Goal: Task Accomplishment & Management: Complete application form

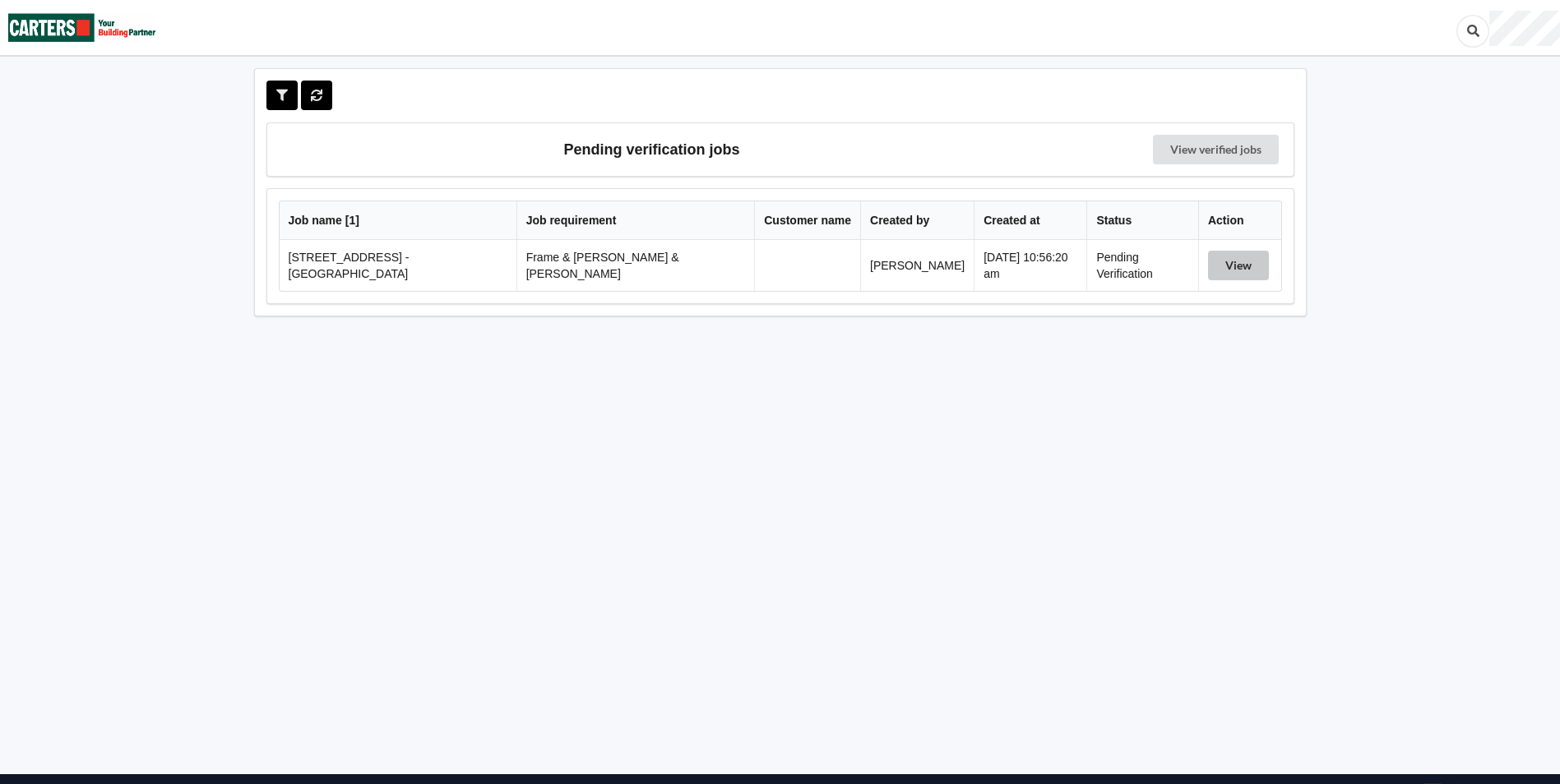
click at [1229, 262] on button "View" at bounding box center [1239, 265] width 61 height 30
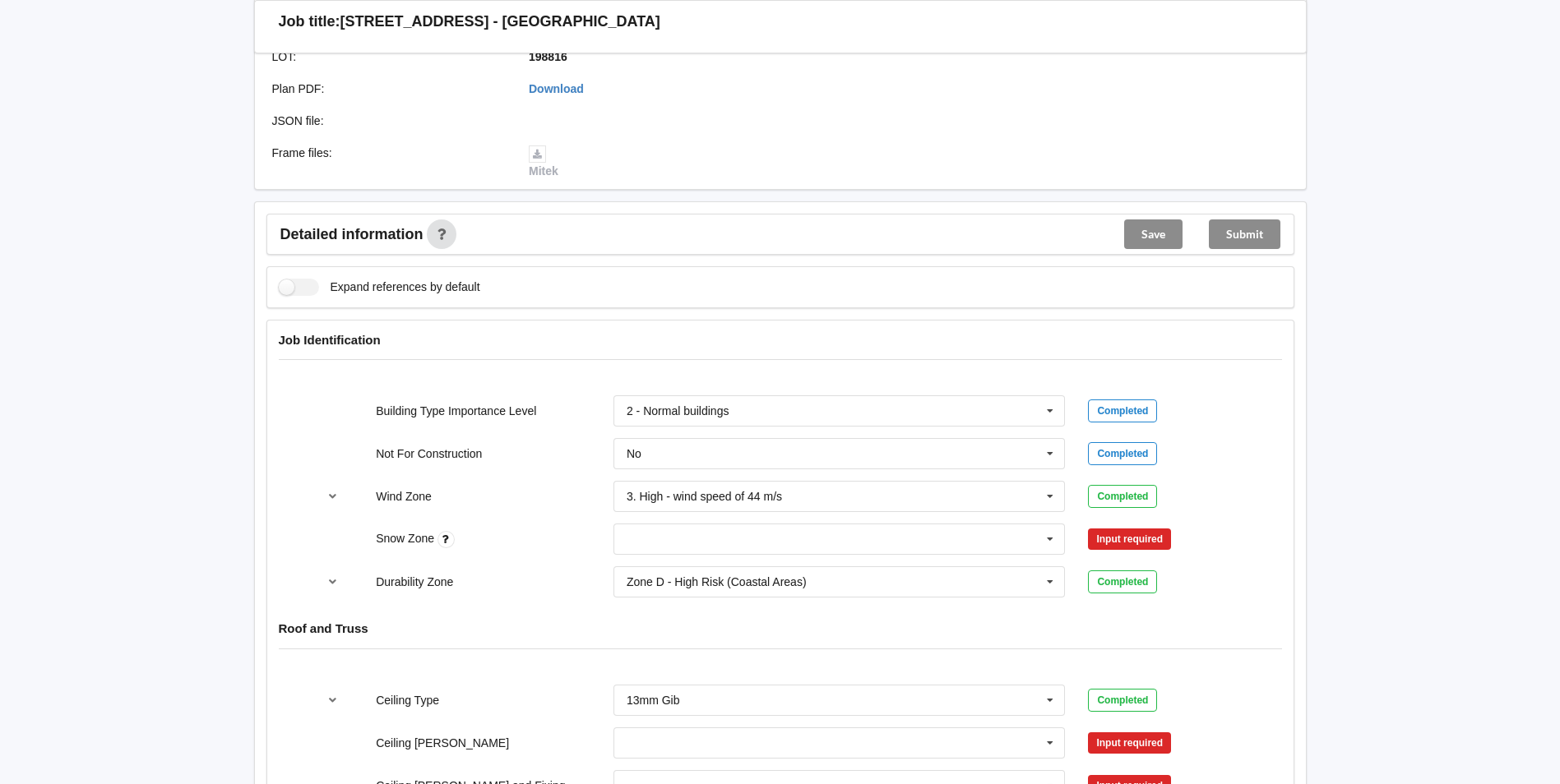
scroll to position [575, 0]
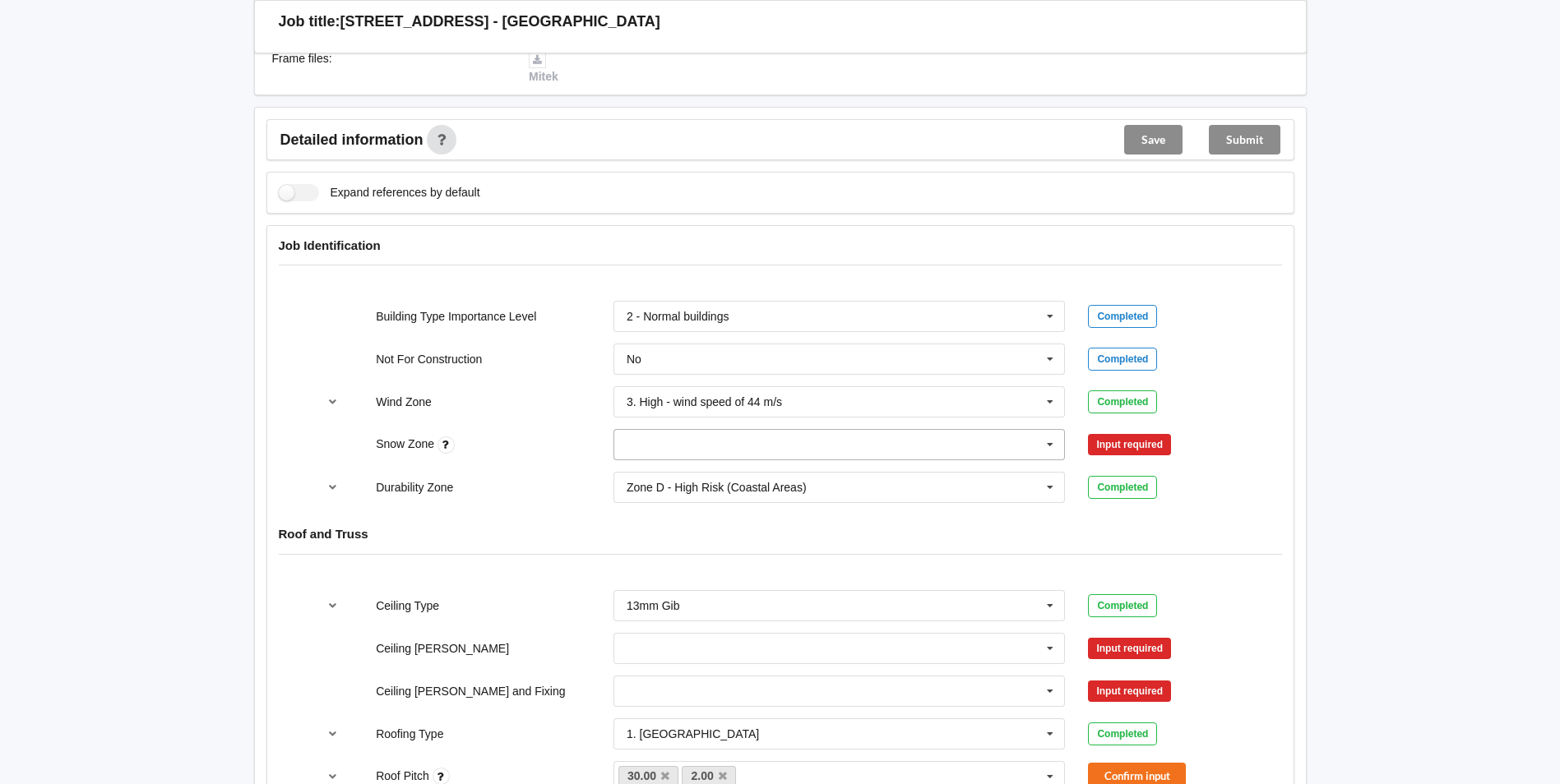
click at [1052, 430] on icon at bounding box center [1050, 445] width 25 height 30
click at [778, 459] on div "N0" at bounding box center [840, 474] width 451 height 30
click at [1121, 432] on button "Confirm input" at bounding box center [1137, 445] width 98 height 27
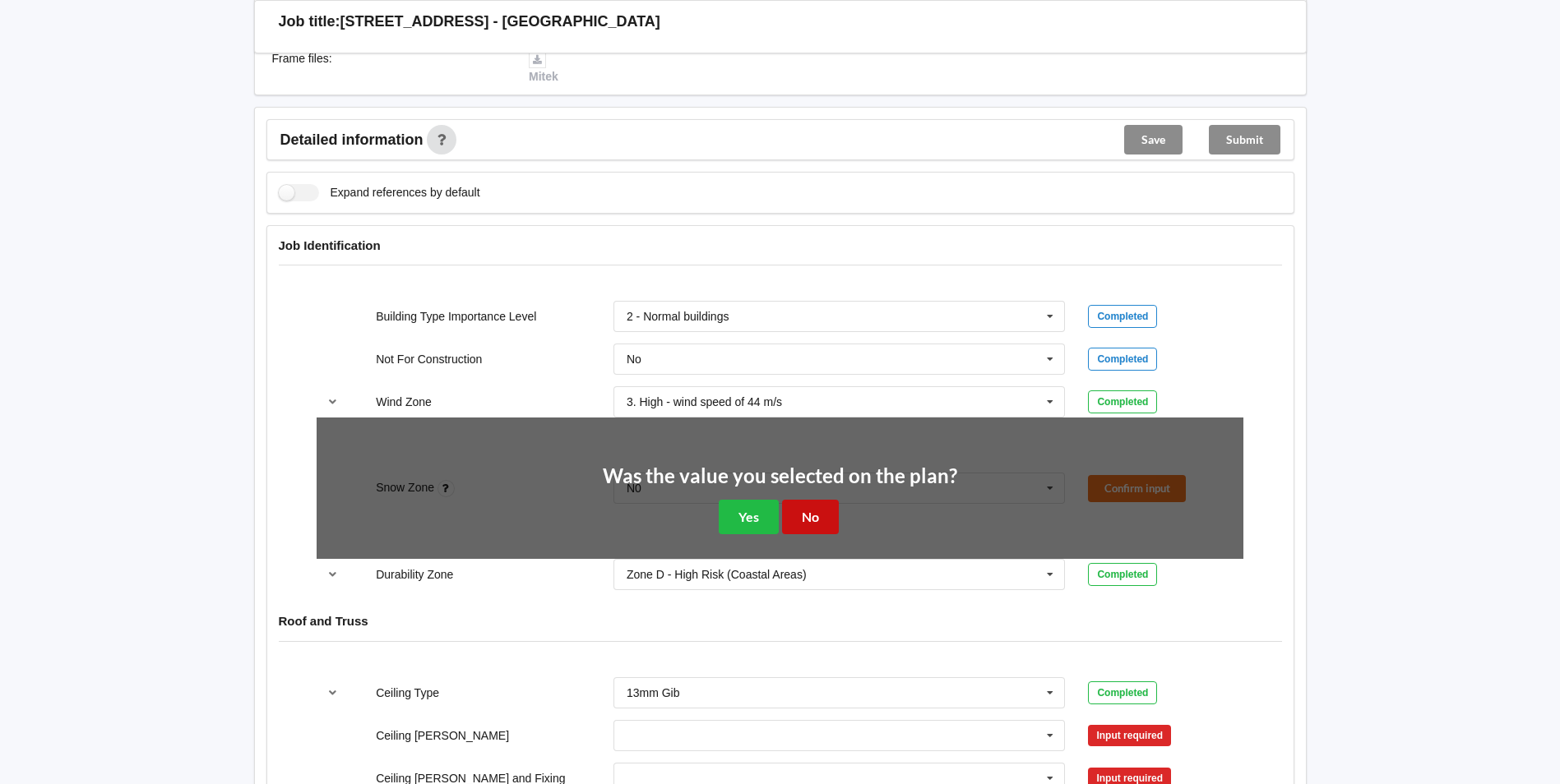
click at [813, 506] on button "No" at bounding box center [811, 516] width 57 height 33
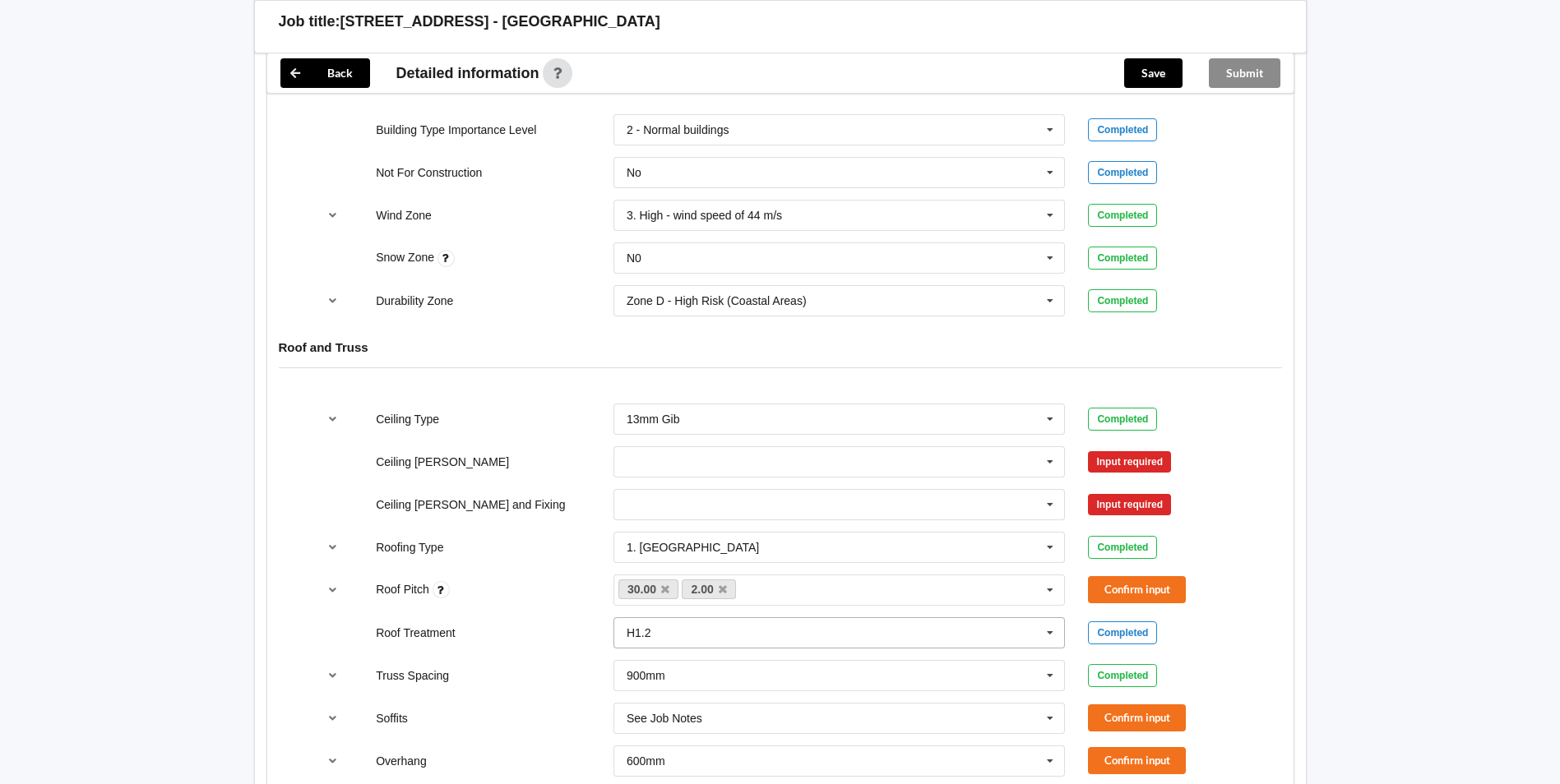
scroll to position [822, 0]
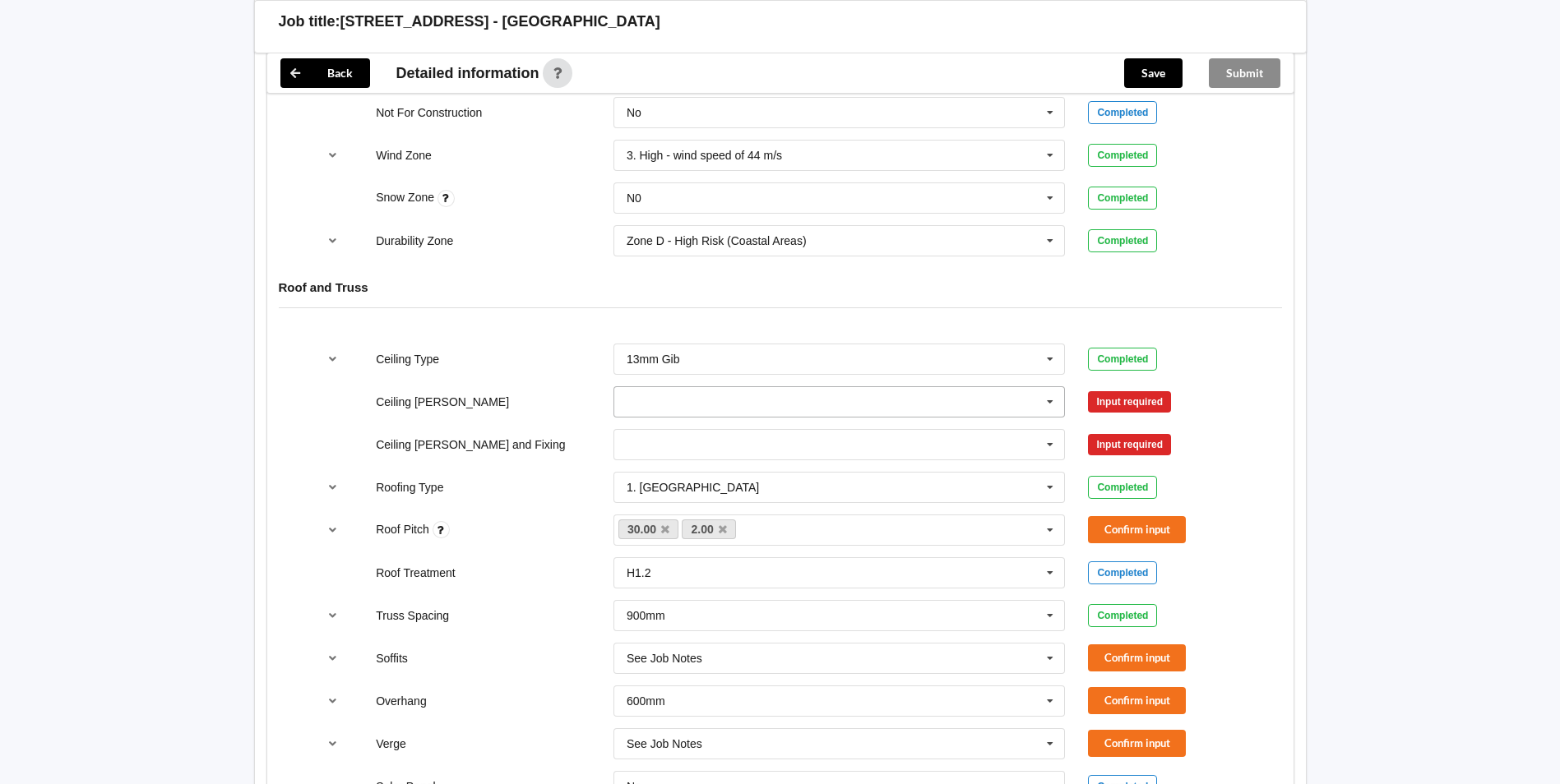
click at [1051, 388] on icon at bounding box center [1050, 403] width 25 height 30
click at [212, 435] on div "Back Delete Job title: [STREET_ADDRESS] - Main house Customer name : Specific c…" at bounding box center [780, 633] width 1560 height 2909
click at [1050, 430] on icon at bounding box center [1050, 445] width 25 height 30
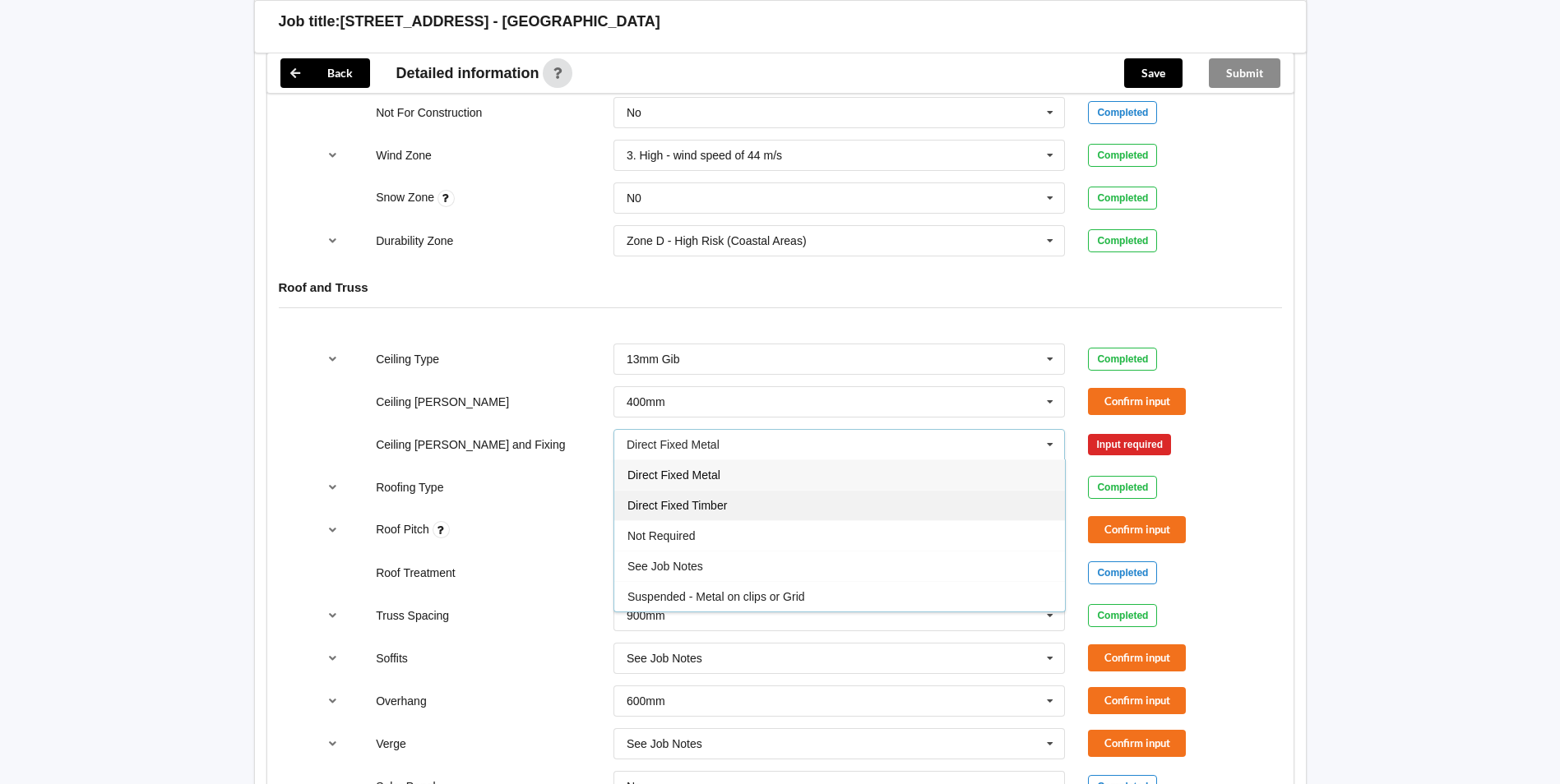
click at [709, 499] on span "Direct Fixed Timber" at bounding box center [678, 506] width 99 height 13
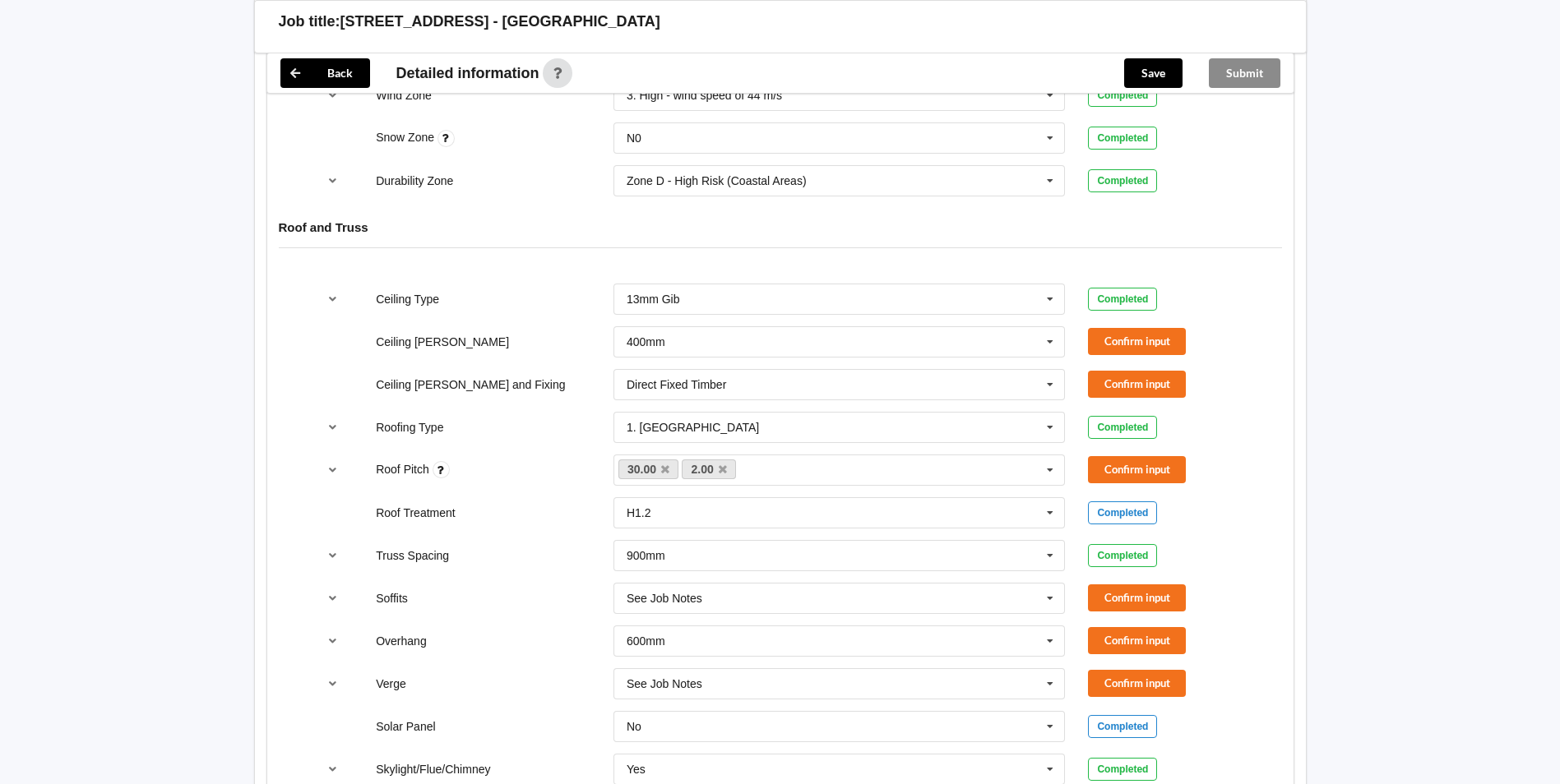
scroll to position [987, 0]
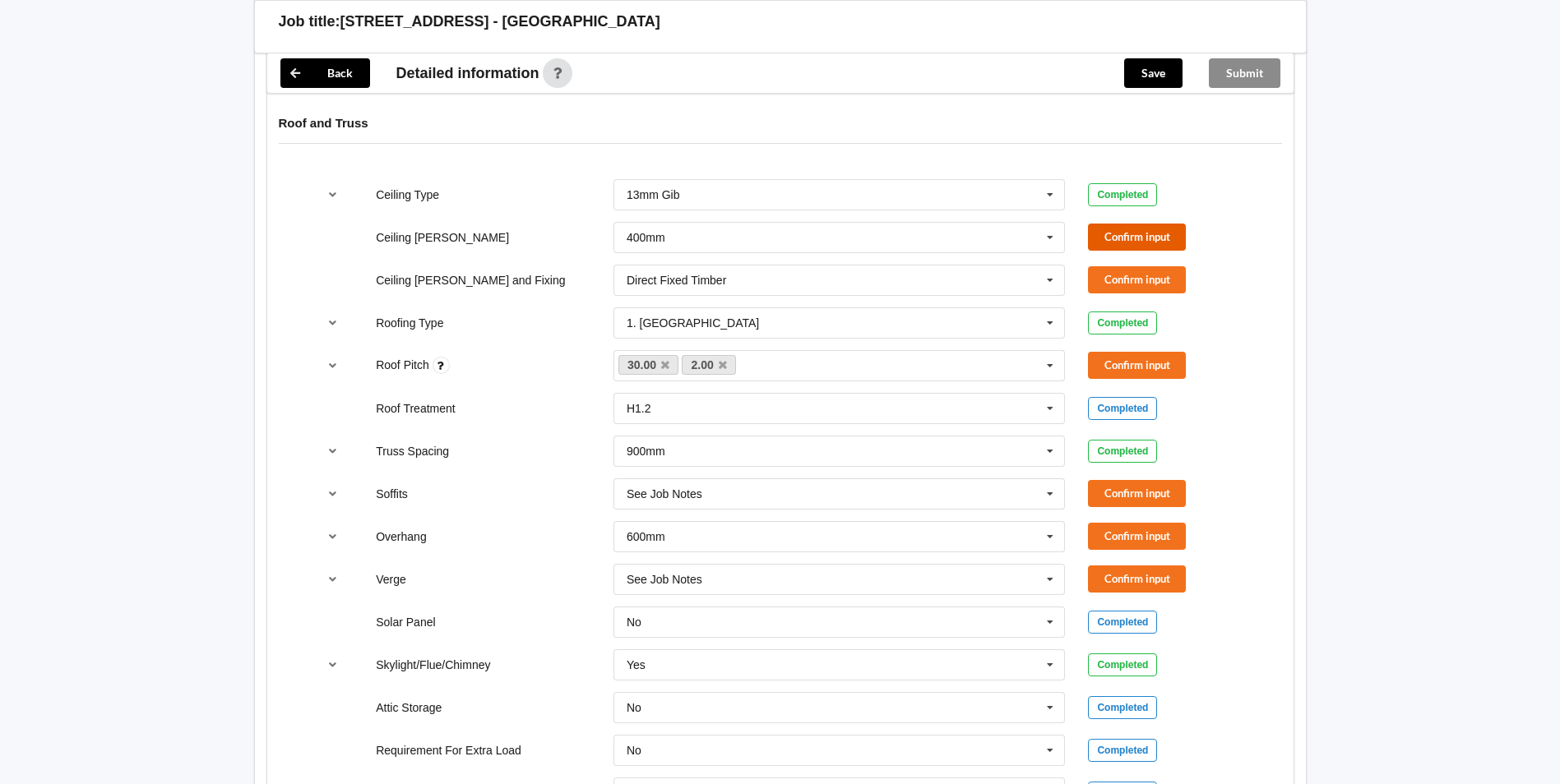
click at [1126, 224] on button "Confirm input" at bounding box center [1137, 237] width 98 height 27
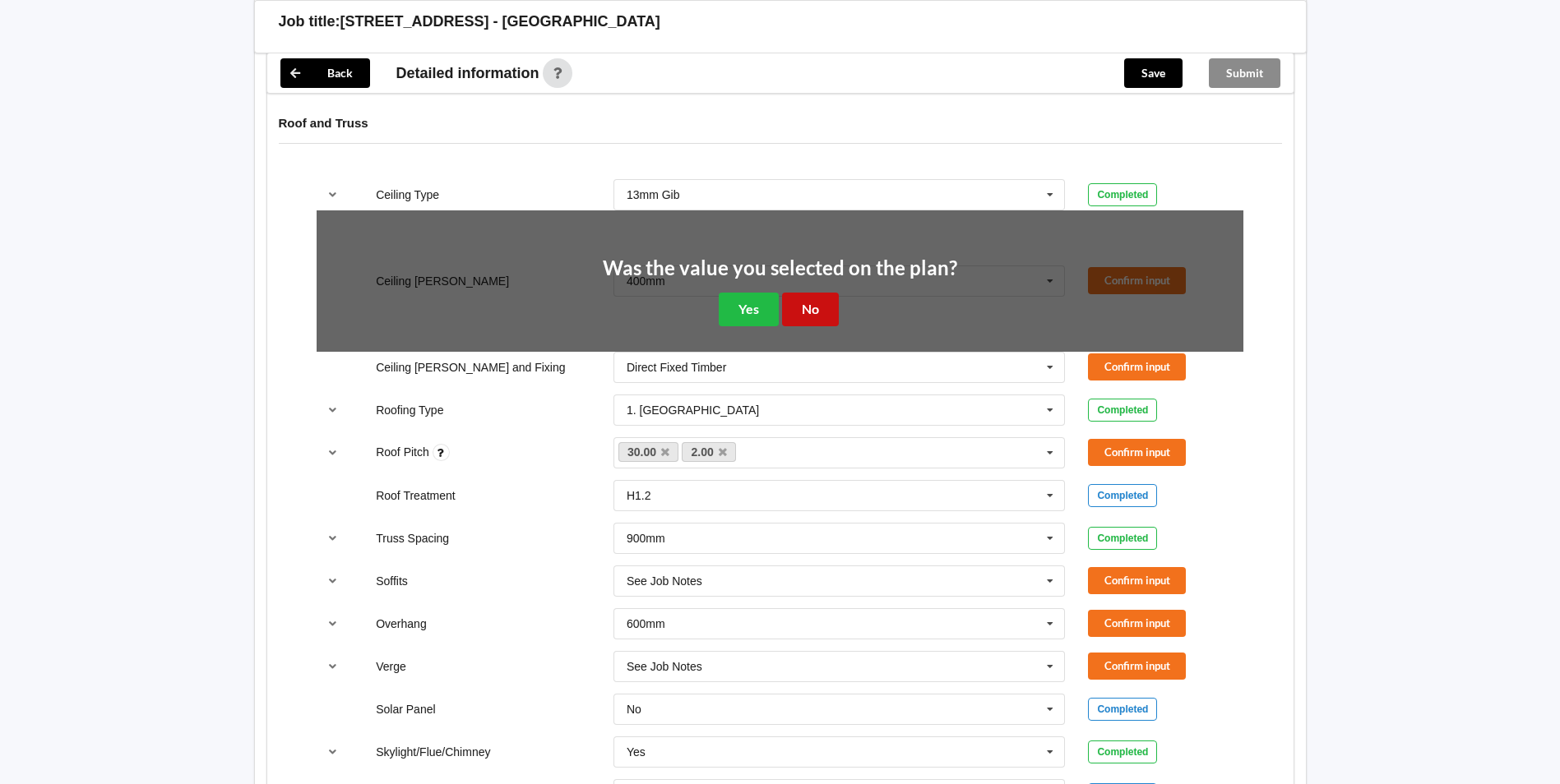
click at [808, 292] on button "No" at bounding box center [811, 309] width 57 height 33
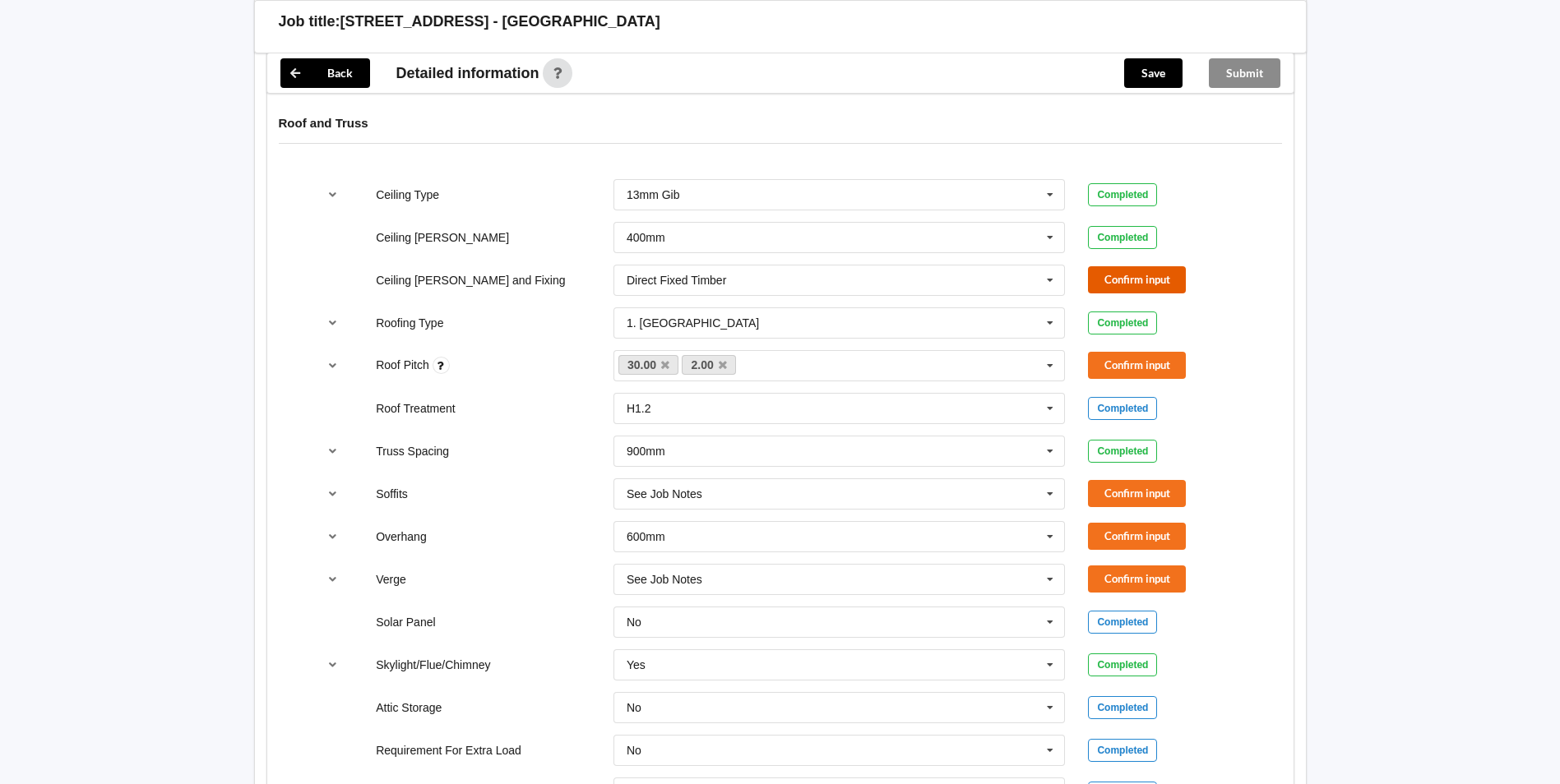
click at [1104, 267] on button "Confirm input" at bounding box center [1137, 280] width 98 height 27
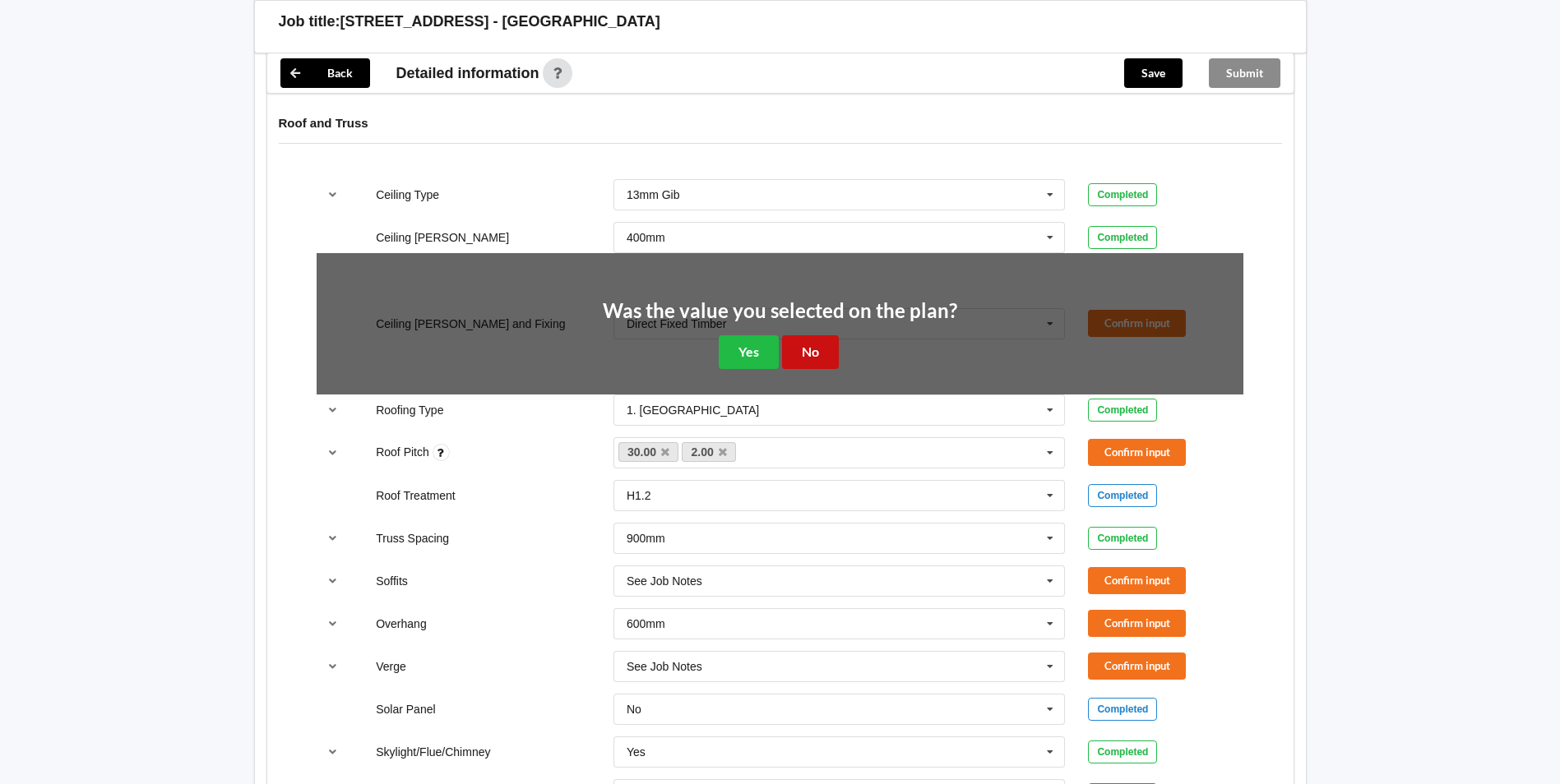
drag, startPoint x: 800, startPoint y: 332, endPoint x: 959, endPoint y: 339, distance: 159.2
click at [800, 335] on button "No" at bounding box center [811, 352] width 57 height 33
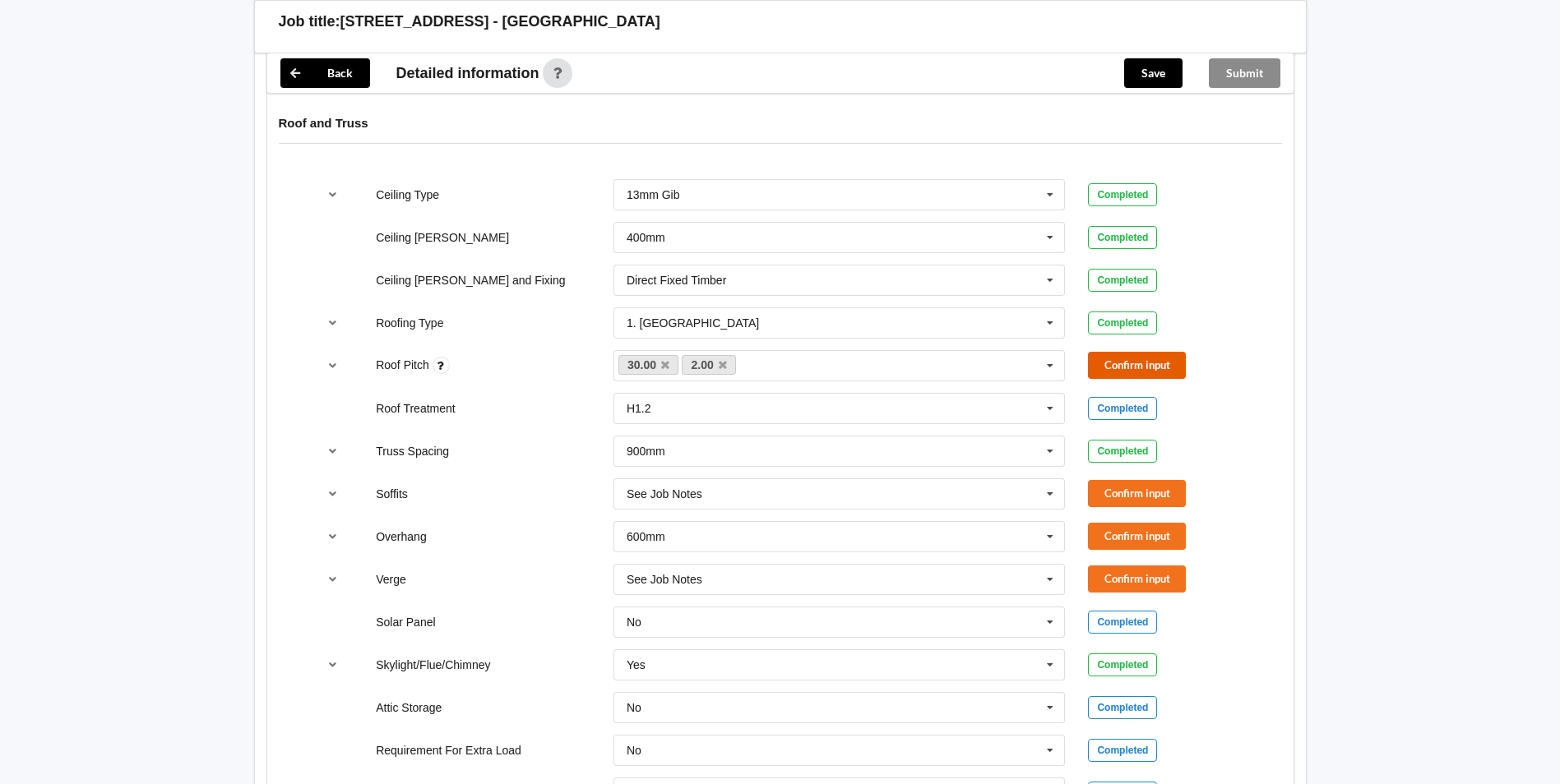
click at [1102, 352] on button "Confirm input" at bounding box center [1137, 365] width 98 height 27
click at [1132, 480] on button "Confirm input" at bounding box center [1137, 493] width 98 height 27
click at [1136, 523] on button "Confirm input" at bounding box center [1137, 536] width 98 height 27
click at [1138, 573] on button "Confirm input" at bounding box center [1137, 579] width 98 height 27
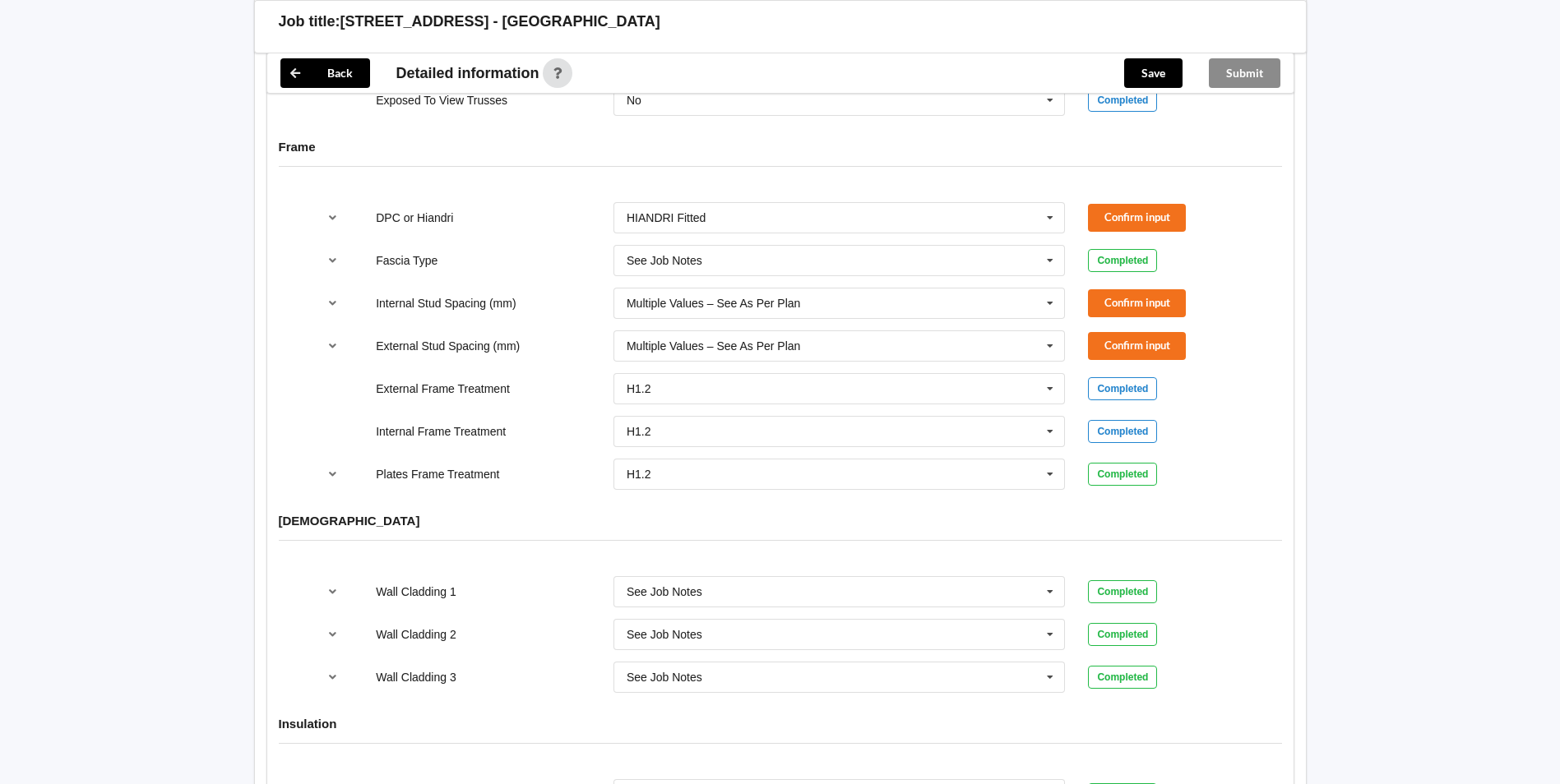
scroll to position [1562, 0]
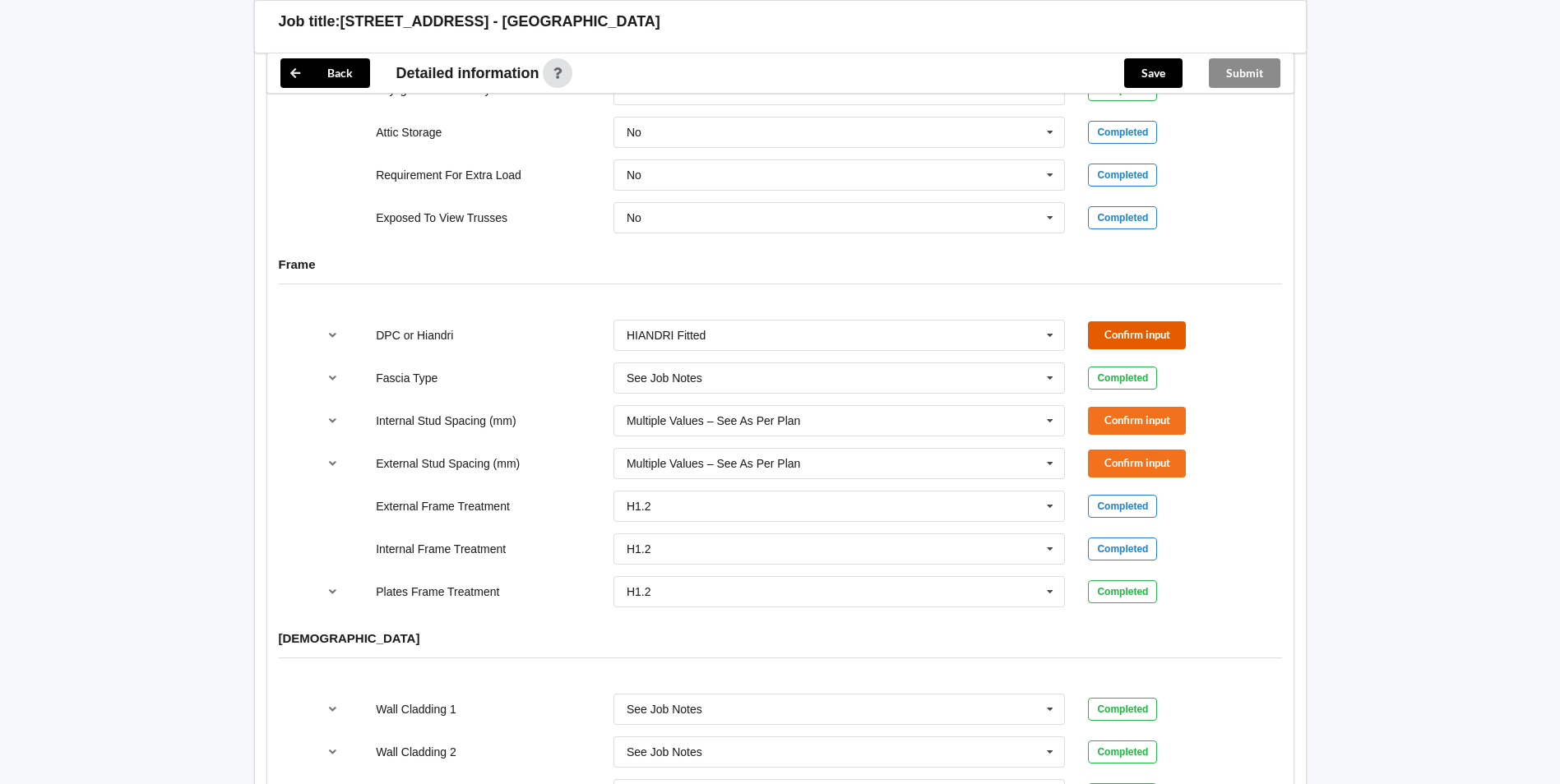
click at [1128, 321] on button "Confirm input" at bounding box center [1137, 334] width 98 height 27
click at [1124, 412] on button "Confirm input" at bounding box center [1137, 420] width 98 height 27
click at [1128, 459] on button "Confirm input" at bounding box center [1137, 463] width 98 height 27
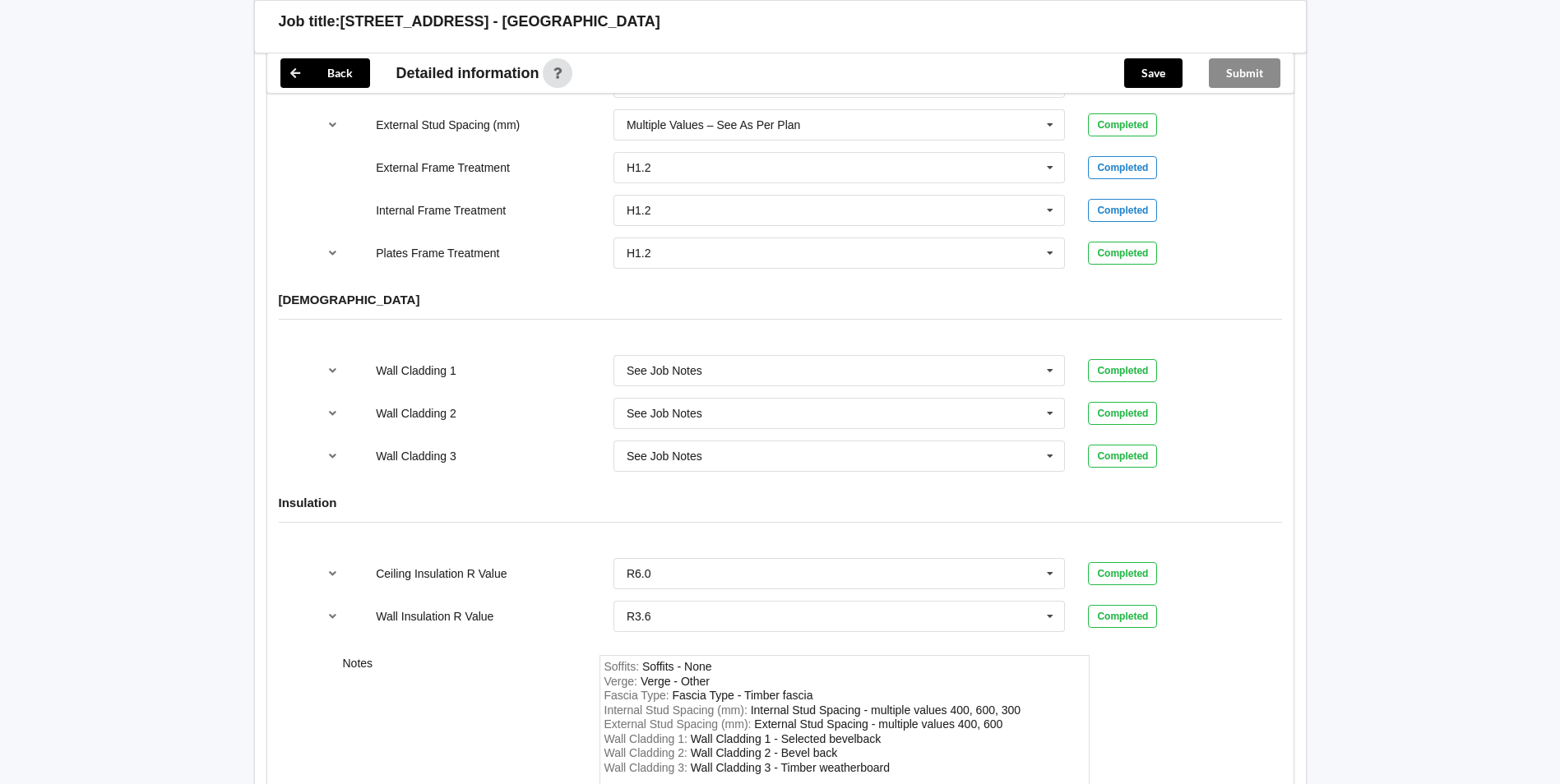
scroll to position [2125, 0]
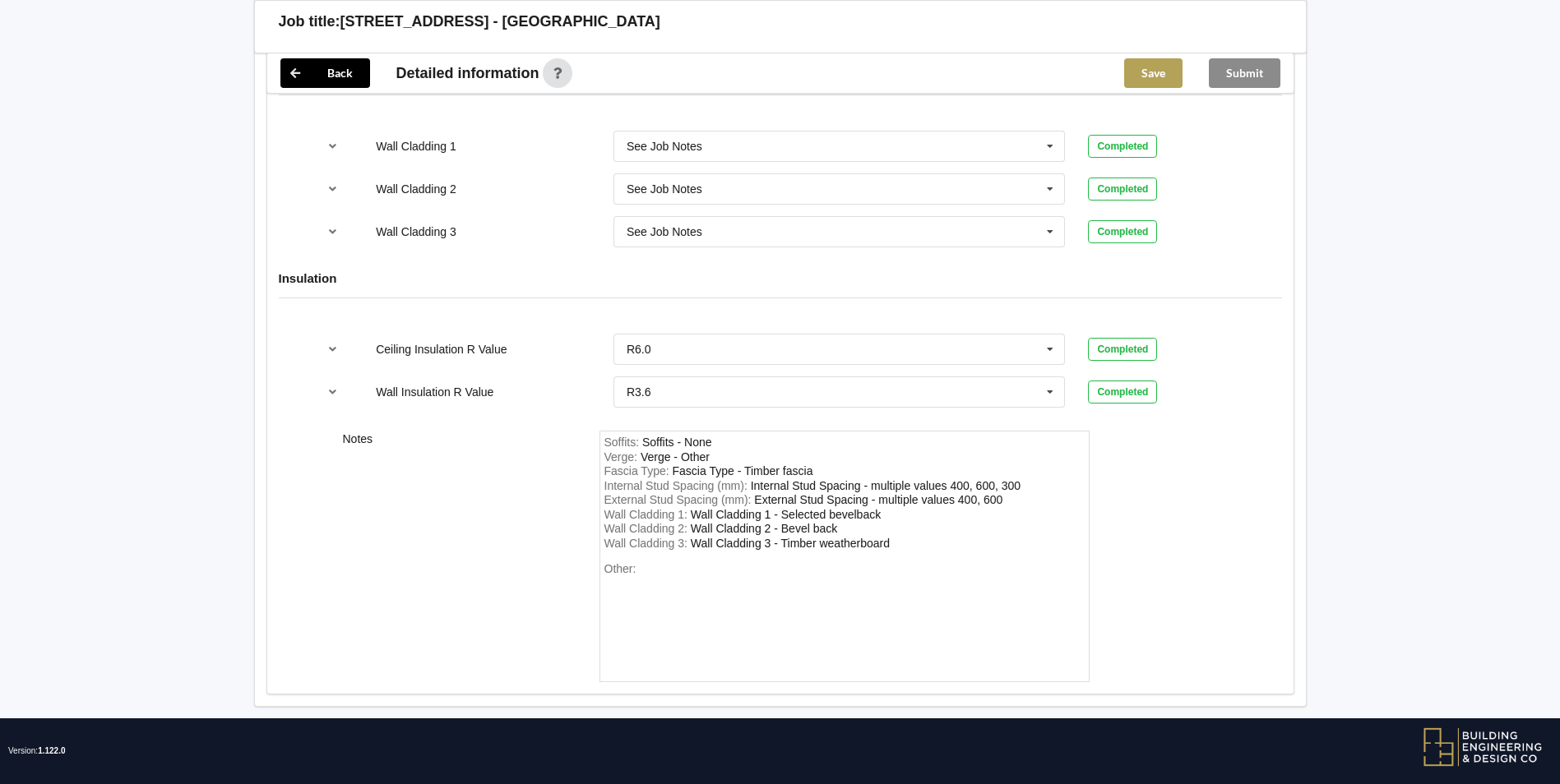
click at [1149, 80] on button "Save" at bounding box center [1153, 72] width 58 height 30
click at [1241, 75] on button "Submit" at bounding box center [1245, 72] width 71 height 30
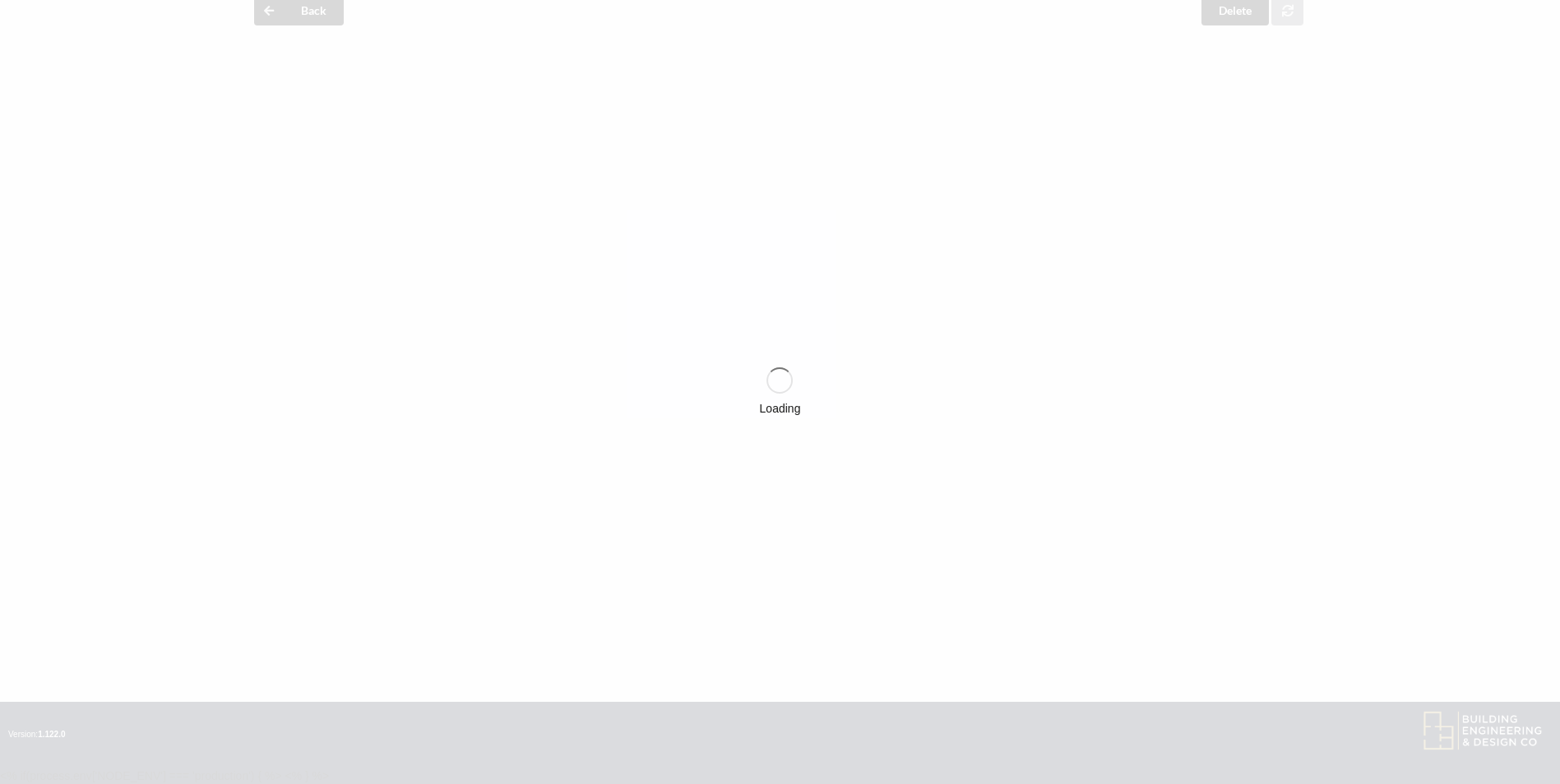
scroll to position [2050, 0]
